Goal: Task Accomplishment & Management: Manage account settings

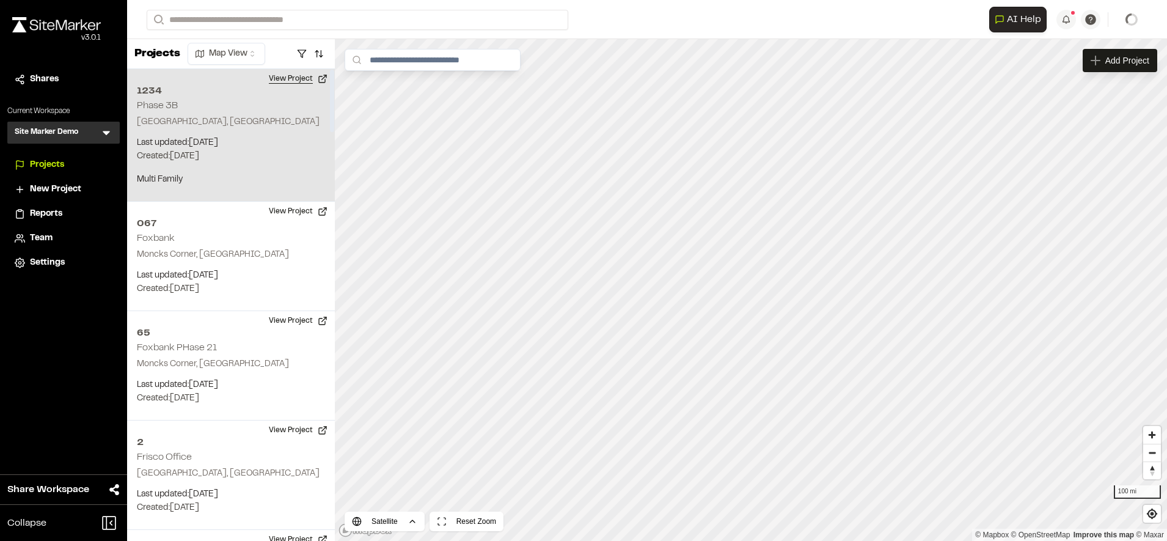
click at [282, 70] on button "View Project" at bounding box center [298, 79] width 73 height 20
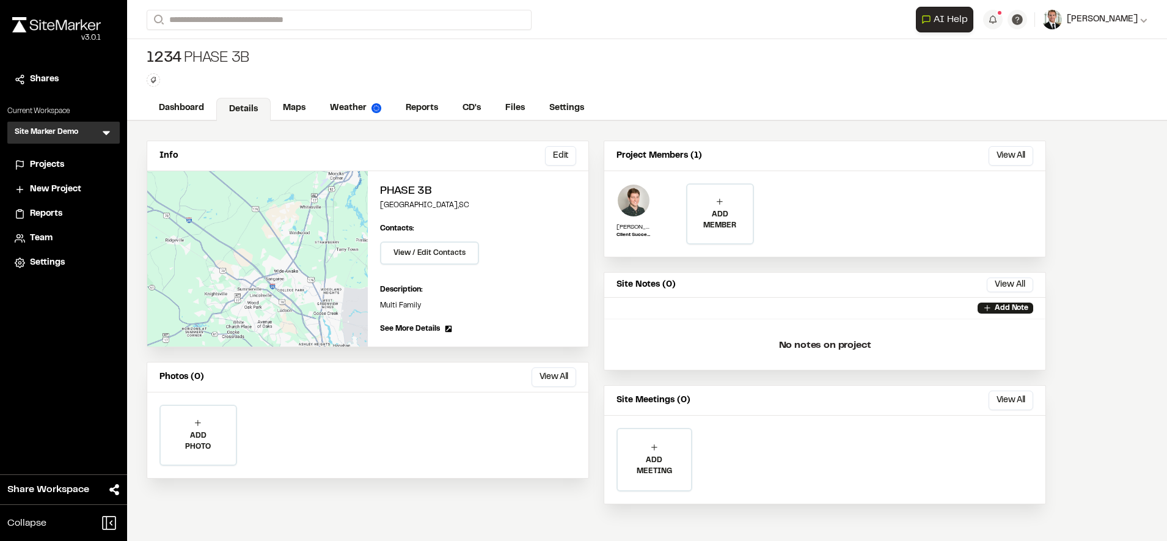
click at [1107, 18] on span "[PERSON_NAME]" at bounding box center [1102, 19] width 71 height 13
click at [1076, 102] on link "Sign Out" at bounding box center [1094, 102] width 106 height 18
